Goal: Task Accomplishment & Management: Manage account settings

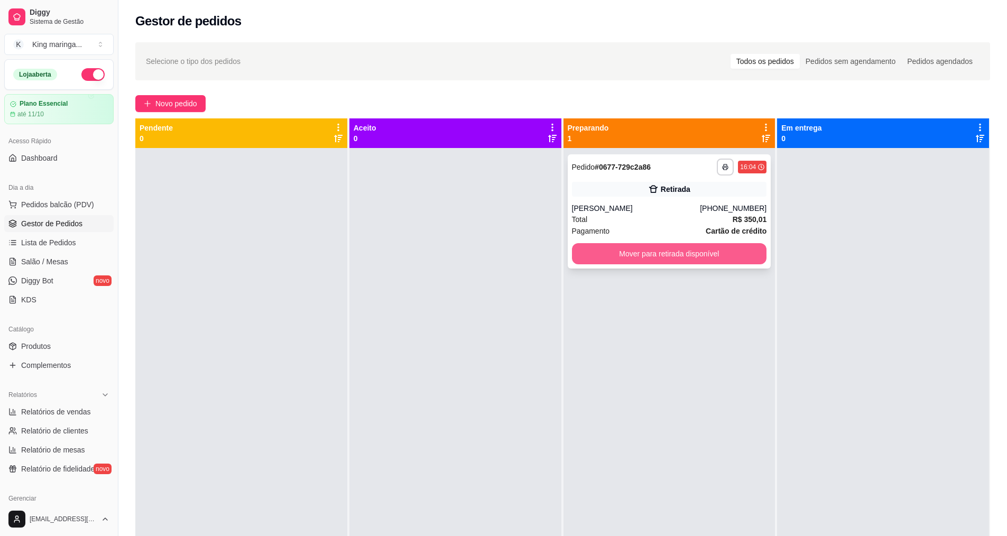
click at [690, 255] on button "Mover para retirada disponível" at bounding box center [669, 253] width 195 height 21
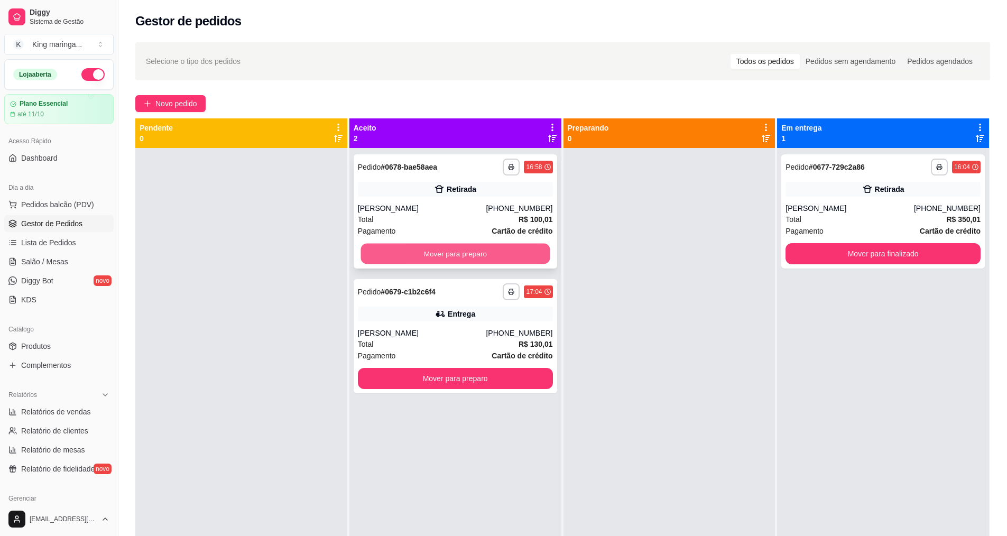
click at [407, 256] on button "Mover para preparo" at bounding box center [455, 254] width 189 height 21
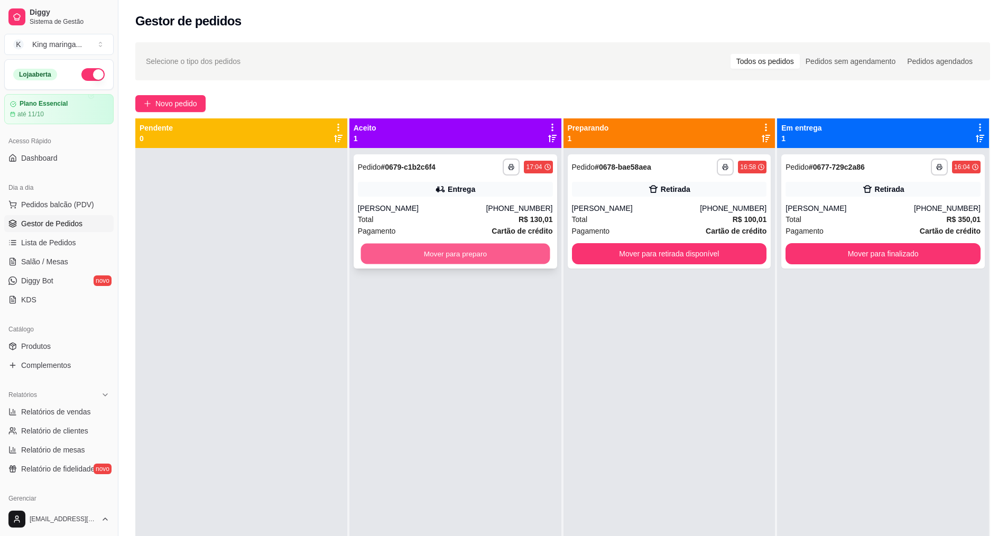
click at [462, 260] on button "Mover para preparo" at bounding box center [455, 254] width 189 height 21
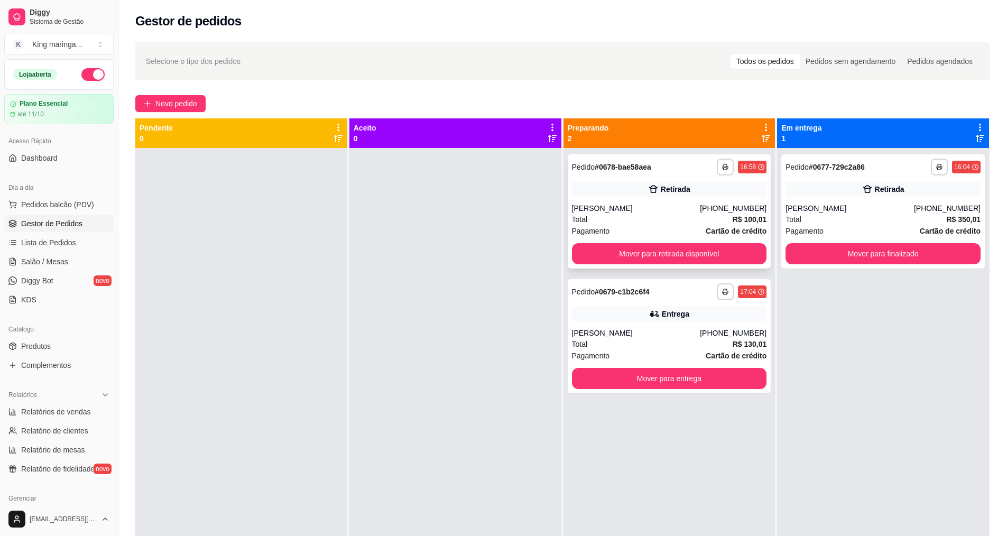
click at [621, 219] on div "Total R$ 100,01" at bounding box center [669, 220] width 195 height 12
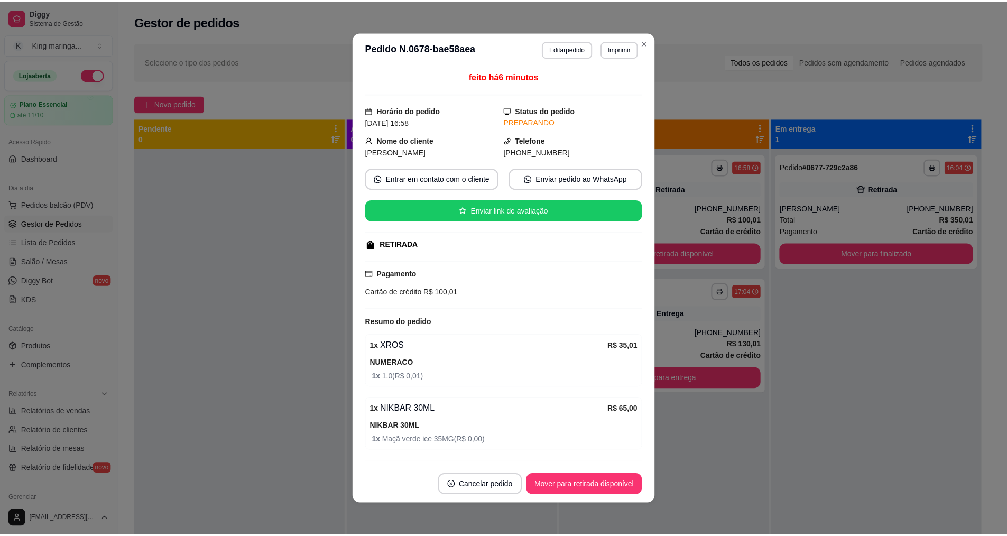
scroll to position [30, 0]
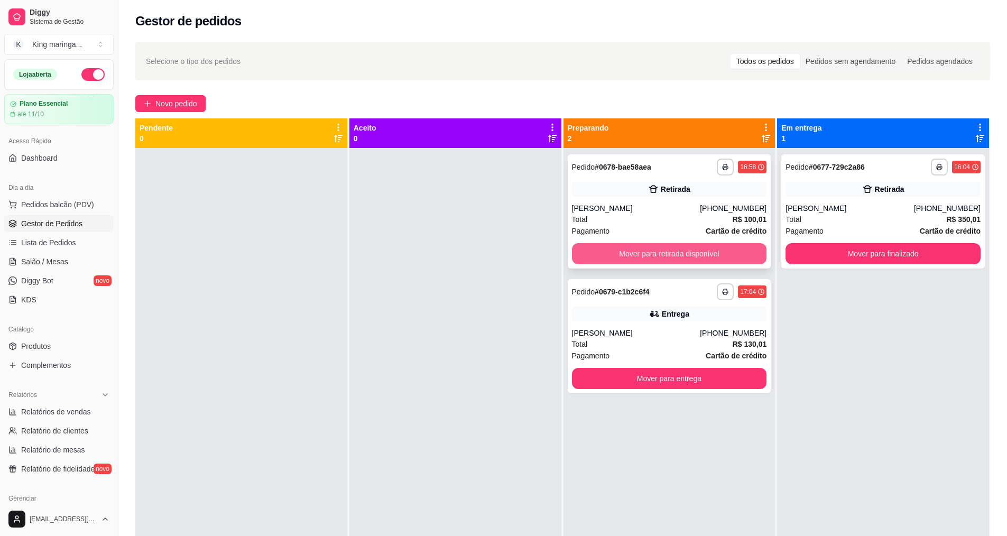
click at [679, 259] on button "Mover para retirada disponível" at bounding box center [669, 253] width 195 height 21
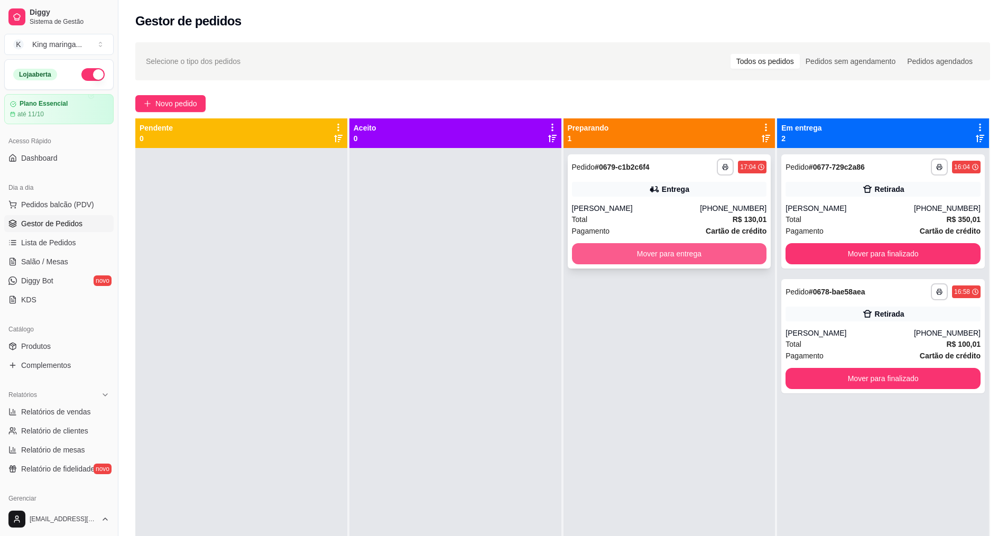
click at [679, 256] on button "Mover para entrega" at bounding box center [669, 253] width 195 height 21
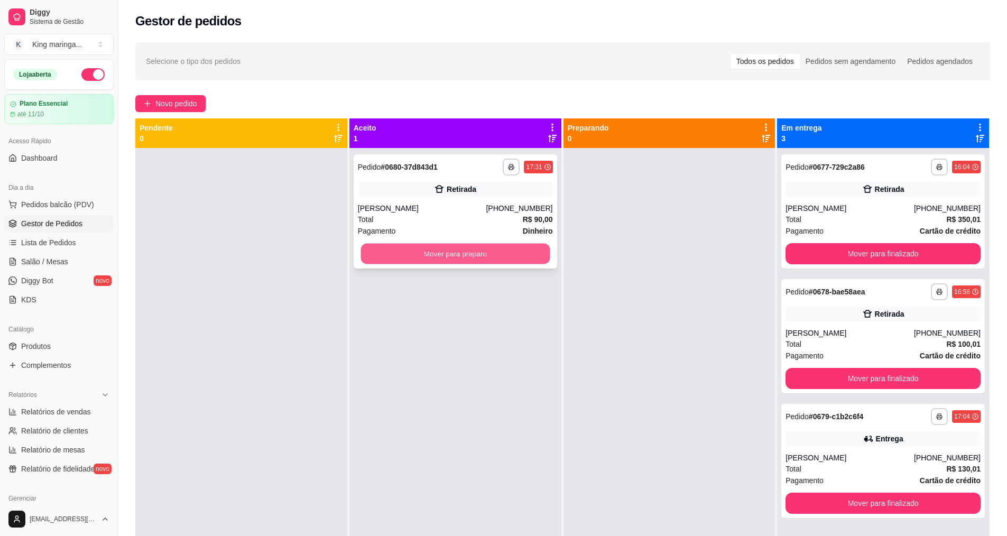
click at [460, 259] on button "Mover para preparo" at bounding box center [455, 254] width 189 height 21
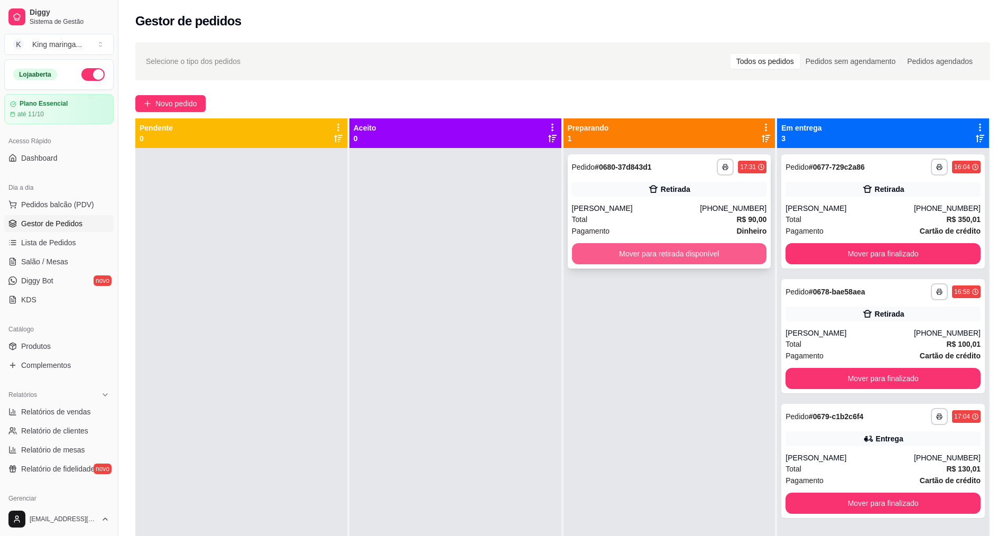
click at [649, 251] on button "Mover para retirada disponível" at bounding box center [669, 253] width 195 height 21
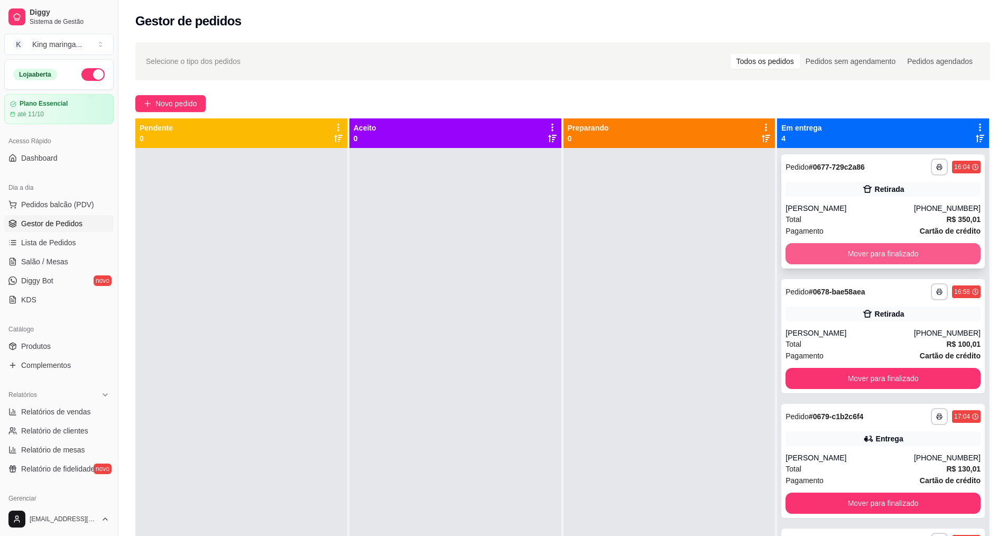
click at [878, 248] on button "Mover para finalizado" at bounding box center [883, 253] width 195 height 21
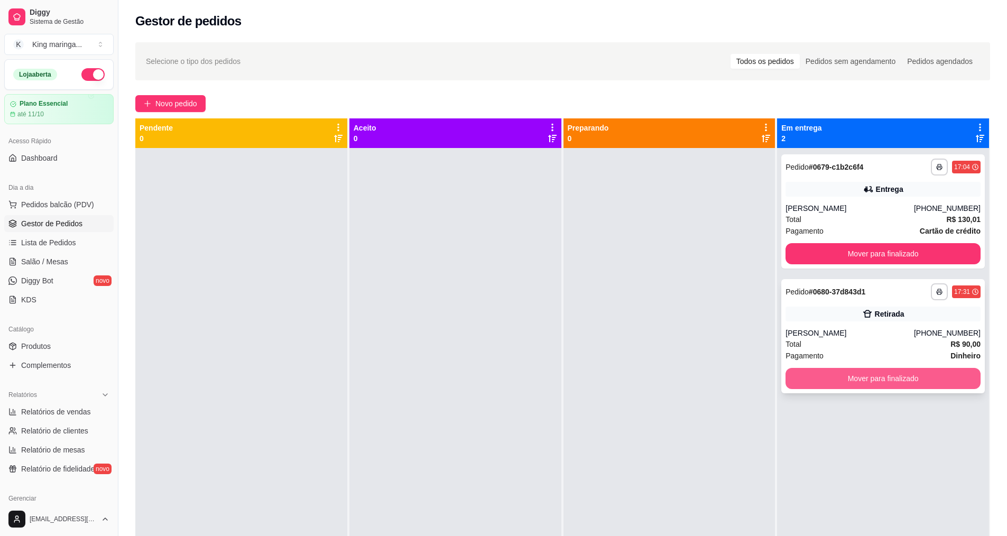
click at [899, 381] on button "Mover para finalizado" at bounding box center [883, 378] width 195 height 21
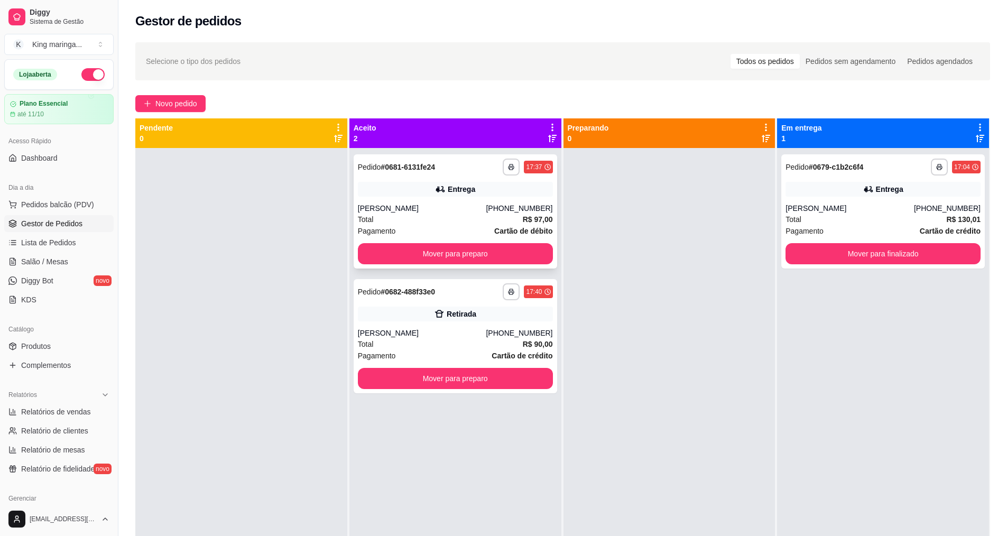
click at [467, 242] on div "**********" at bounding box center [456, 211] width 204 height 114
click at [477, 247] on button "Mover para preparo" at bounding box center [455, 254] width 189 height 21
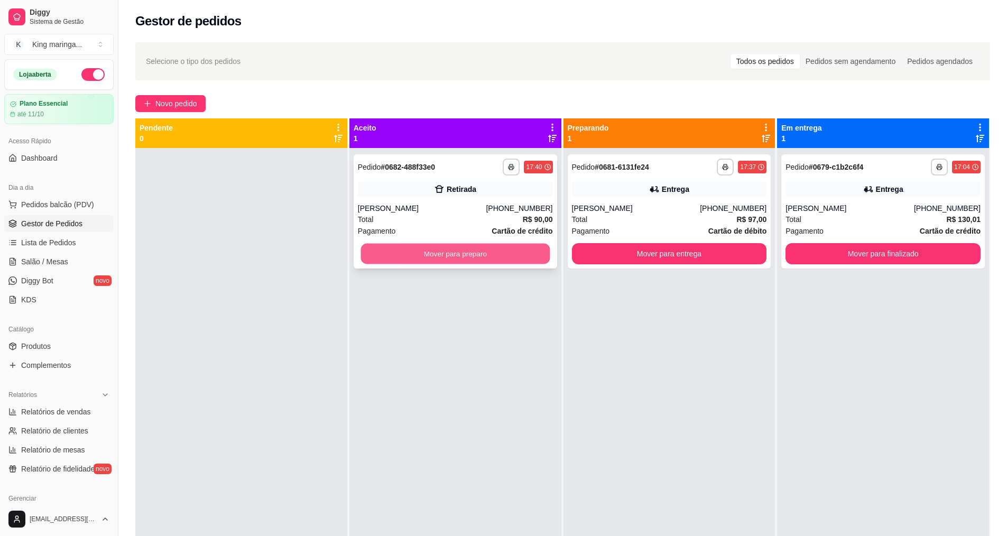
click at [479, 251] on button "Mover para preparo" at bounding box center [455, 254] width 189 height 21
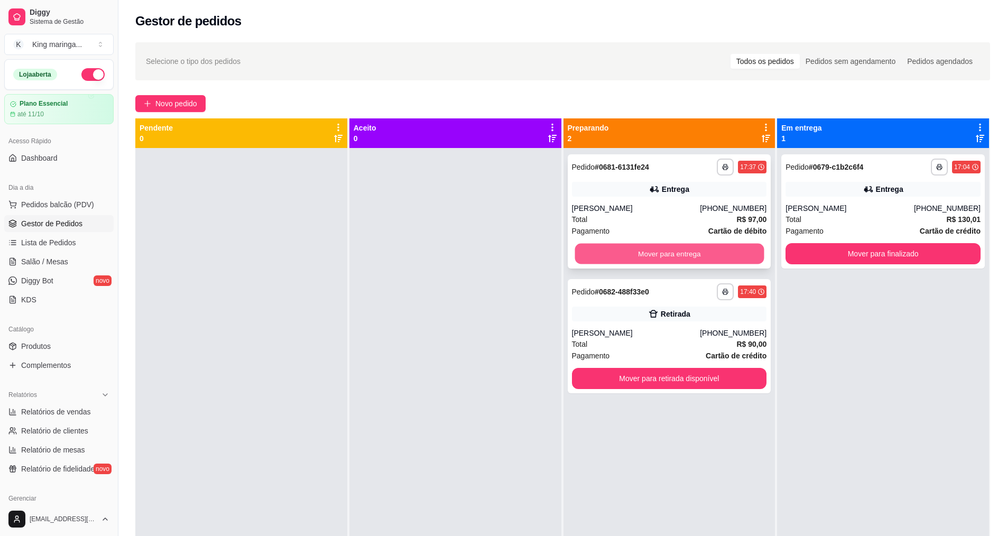
click at [649, 256] on button "Mover para entrega" at bounding box center [669, 254] width 189 height 21
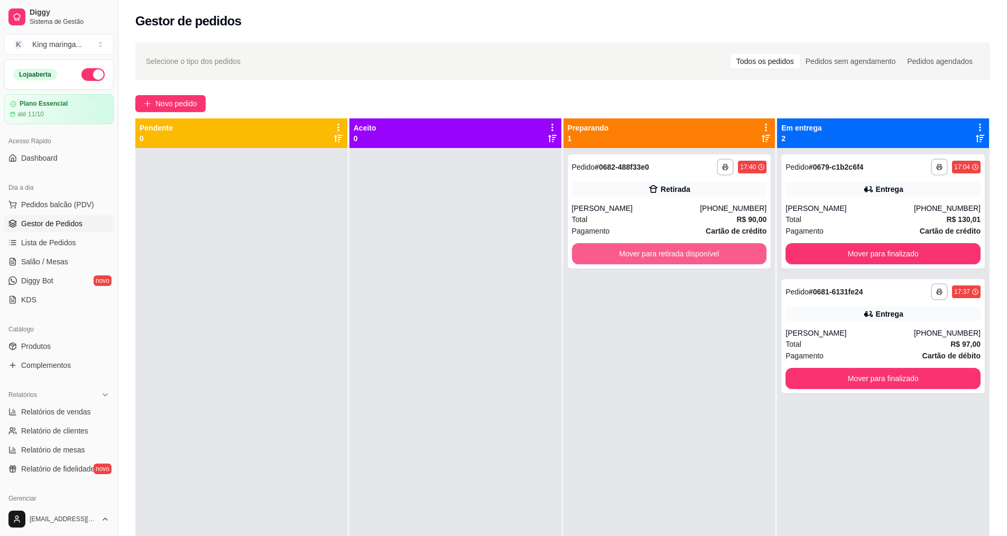
click at [649, 256] on button "Mover para retirada disponível" at bounding box center [669, 253] width 195 height 21
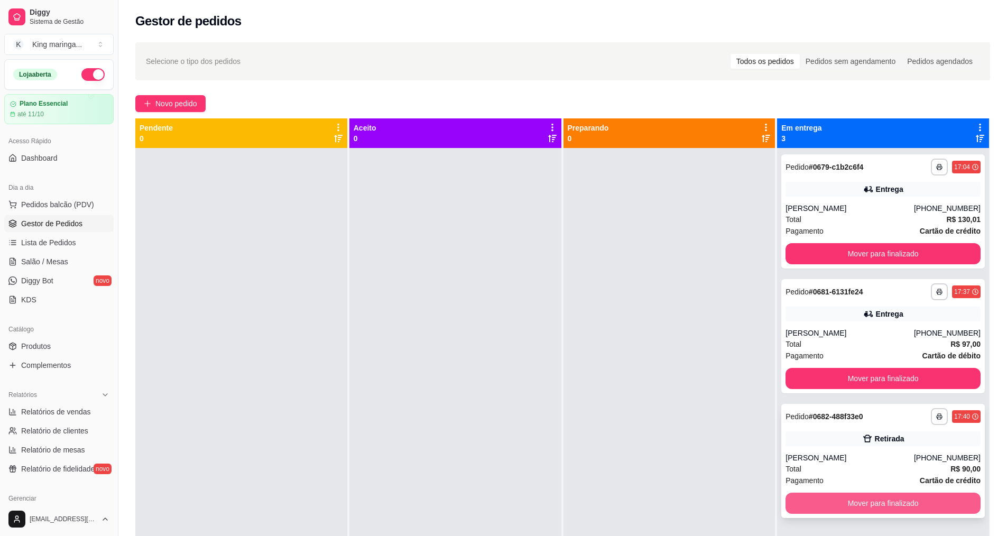
click at [880, 504] on button "Mover para finalizado" at bounding box center [883, 503] width 195 height 21
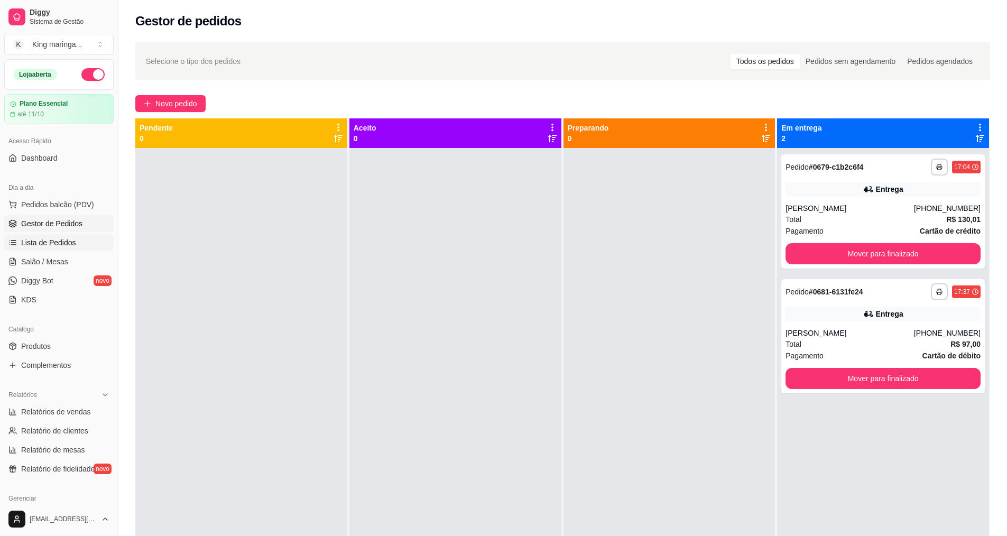
click at [60, 241] on span "Lista de Pedidos" at bounding box center [48, 242] width 55 height 11
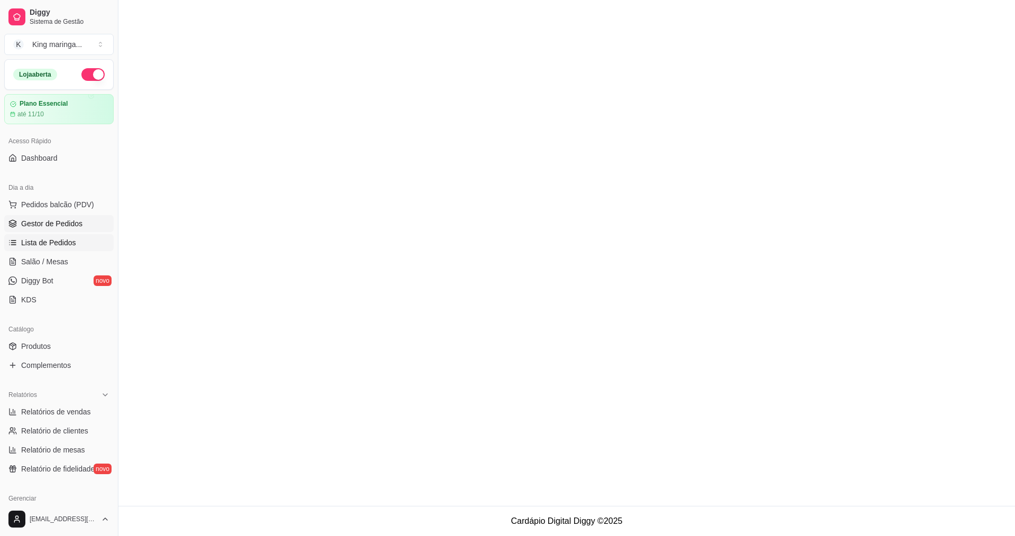
click at [66, 221] on span "Gestor de Pedidos" at bounding box center [51, 223] width 61 height 11
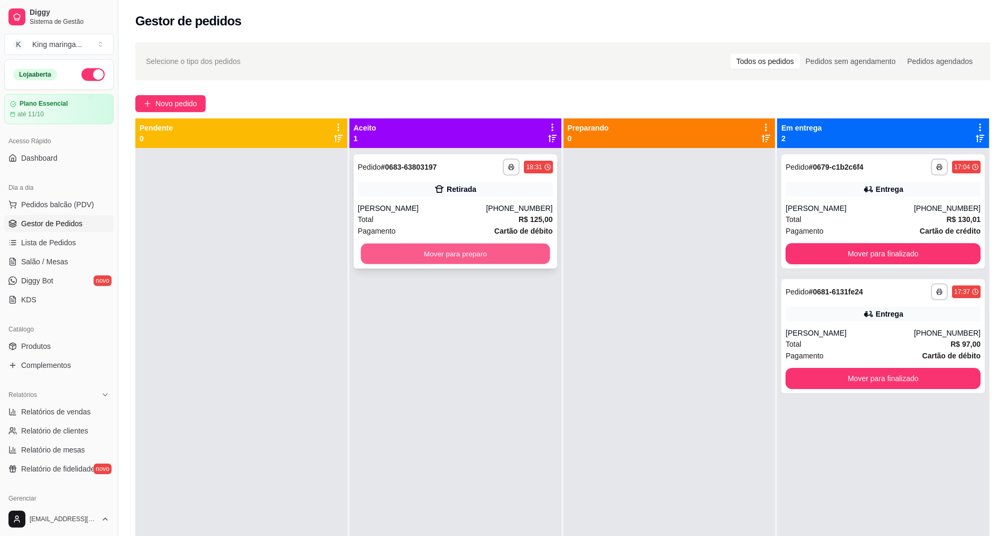
click at [442, 262] on button "Mover para preparo" at bounding box center [455, 254] width 189 height 21
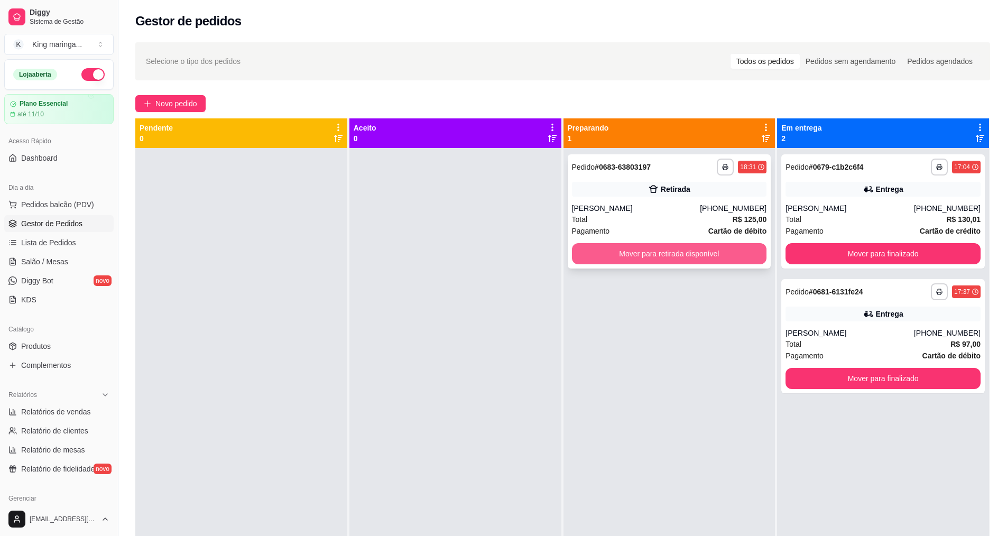
click at [640, 246] on button "Mover para retirada disponível" at bounding box center [669, 253] width 195 height 21
